Goal: Transaction & Acquisition: Book appointment/travel/reservation

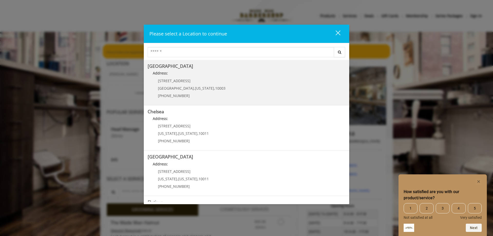
click at [174, 82] on span "[STREET_ADDRESS]" at bounding box center [174, 80] width 33 height 5
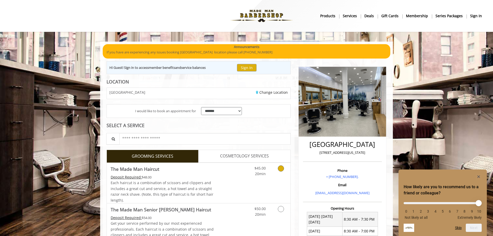
click at [281, 171] on icon "Grooming services" at bounding box center [281, 169] width 6 height 6
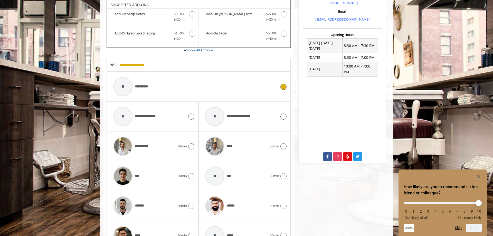
scroll to position [200, 0]
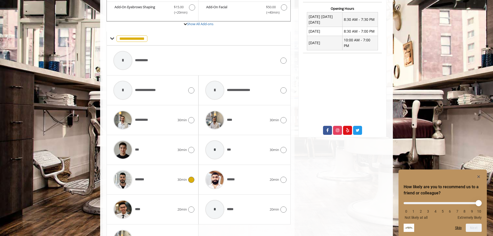
click at [190, 181] on icon at bounding box center [191, 180] width 6 height 6
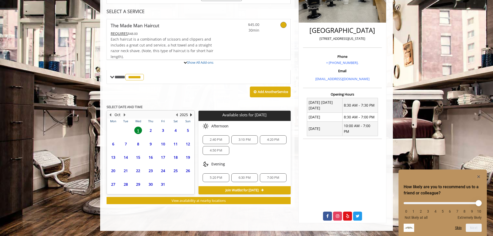
scroll to position [108, 0]
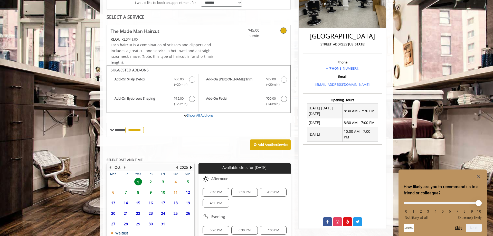
click at [164, 182] on span "3" at bounding box center [163, 181] width 8 height 7
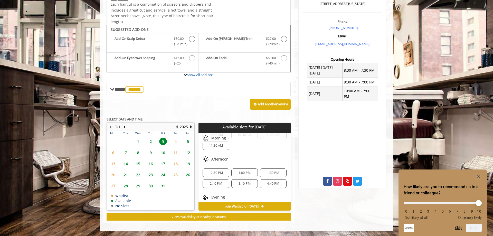
scroll to position [56, 0]
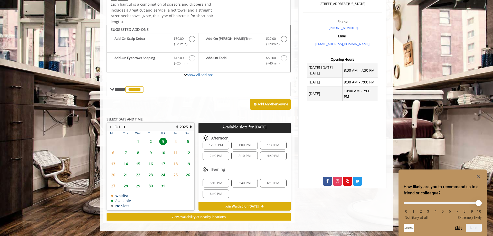
click at [152, 140] on span "2" at bounding box center [151, 141] width 8 height 7
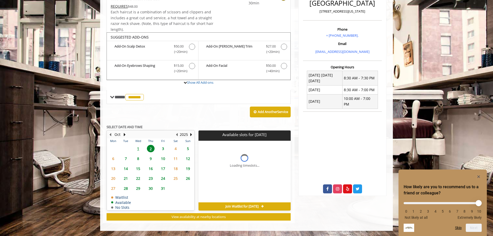
scroll to position [149, 0]
